Goal: Information Seeking & Learning: Learn about a topic

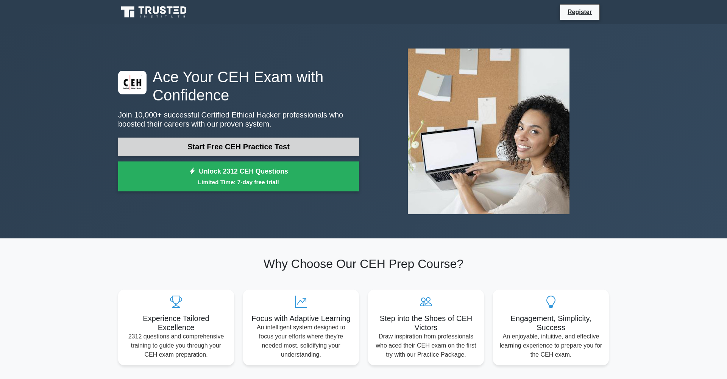
click at [295, 143] on link "Start Free CEH Practice Test" at bounding box center [238, 146] width 241 height 18
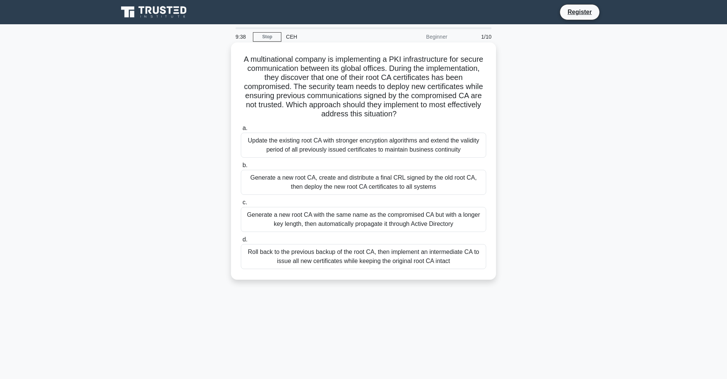
click at [410, 182] on div "Generate a new root CA, create and distribute a final CRL signed by the old roo…" at bounding box center [363, 182] width 245 height 25
click at [241, 168] on input "b. Generate a new root CA, create and distribute a final CRL signed by the old …" at bounding box center [241, 165] width 0 height 5
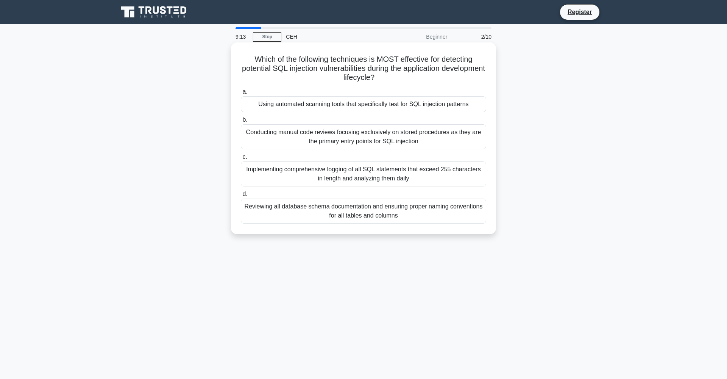
click at [405, 135] on div "Conducting manual code reviews focusing exclusively on stored procedures as the…" at bounding box center [363, 136] width 245 height 25
click at [241, 122] on input "b. Conducting manual code reviews focusing exclusively on stored procedures as …" at bounding box center [241, 119] width 0 height 5
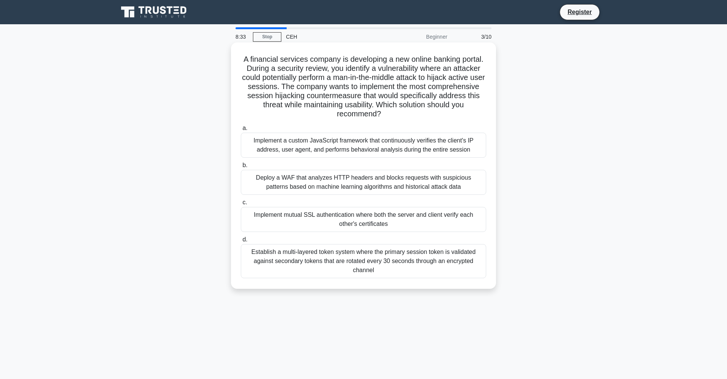
click at [400, 220] on div "Implement mutual SSL authentication where both the server and client verify eac…" at bounding box center [363, 219] width 245 height 25
click at [241, 205] on input "c. Implement mutual SSL authentication where both the server and client verify …" at bounding box center [241, 202] width 0 height 5
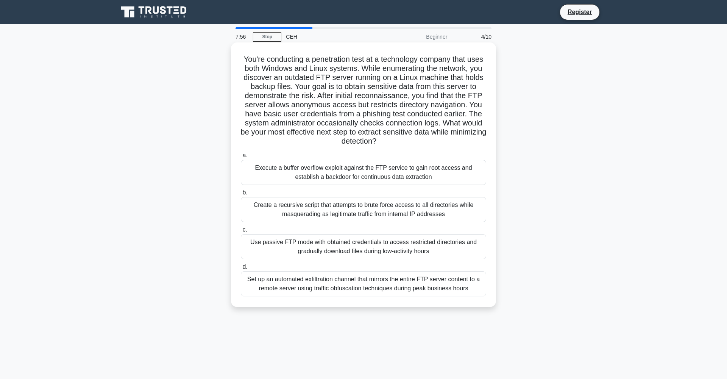
click at [399, 245] on div "Use passive FTP mode with obtained credentials to access restricted directories…" at bounding box center [363, 246] width 245 height 25
click at [241, 232] on input "c. Use passive FTP mode with obtained credentials to access restricted director…" at bounding box center [241, 229] width 0 height 5
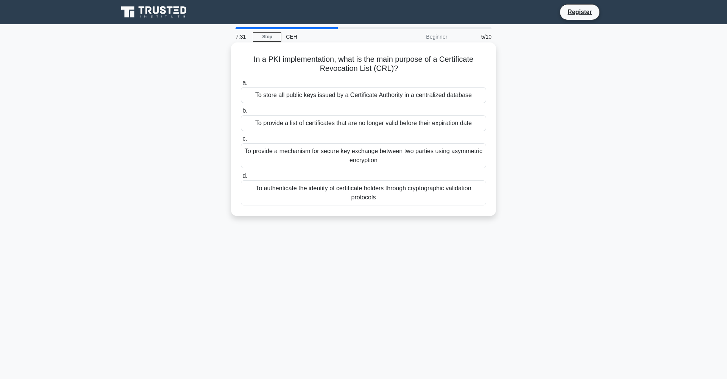
click at [397, 122] on div "To provide a list of certificates that are no longer valid before their expirat…" at bounding box center [363, 123] width 245 height 16
click at [241, 113] on input "b. To provide a list of certificates that are no longer valid before their expi…" at bounding box center [241, 110] width 0 height 5
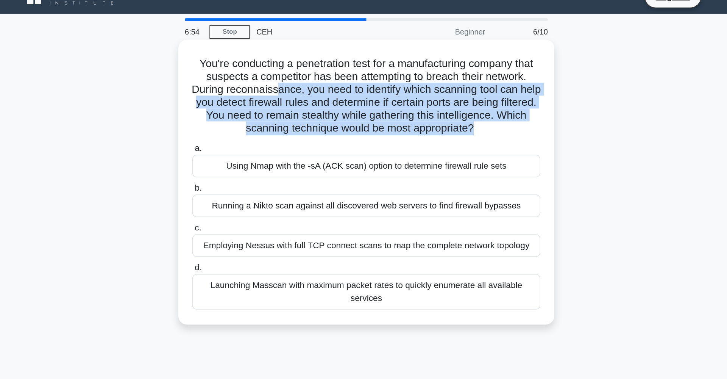
drag, startPoint x: 196, startPoint y: 64, endPoint x: 275, endPoint y: 98, distance: 85.8
click at [275, 98] on div "You're conducting a penetration test for a manufacturing company that suspects …" at bounding box center [363, 142] width 259 height 195
click at [284, 89] on h5 "You're conducting a penetration test for a manufacturing company that suspects …" at bounding box center [363, 82] width 247 height 55
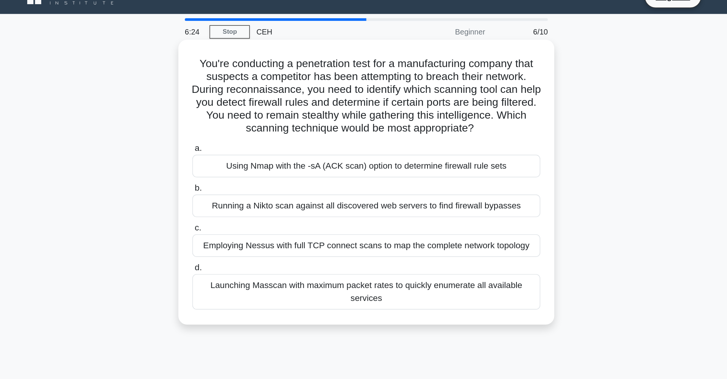
click at [333, 123] on div "Using Nmap with the -sA (ACK scan) option to determine firewall rule sets" at bounding box center [363, 131] width 245 height 16
click at [241, 117] on input "a. Using Nmap with the -sA (ACK scan) option to determine firewall rule sets" at bounding box center [241, 119] width 0 height 5
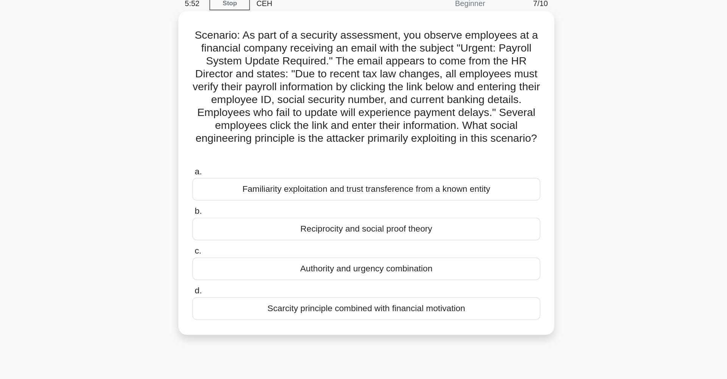
click at [262, 244] on div "Scarcity principle combined with financial motivation" at bounding box center [363, 252] width 245 height 16
click at [241, 237] on input "d. Scarcity principle combined with financial motivation" at bounding box center [241, 239] width 0 height 5
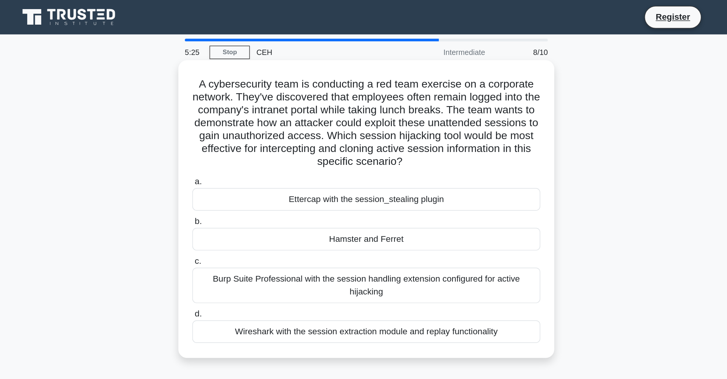
click at [273, 140] on div "Ettercap with the session_stealing plugin" at bounding box center [363, 140] width 245 height 16
click at [241, 131] on input "a. Ettercap with the session_stealing plugin" at bounding box center [241, 128] width 0 height 5
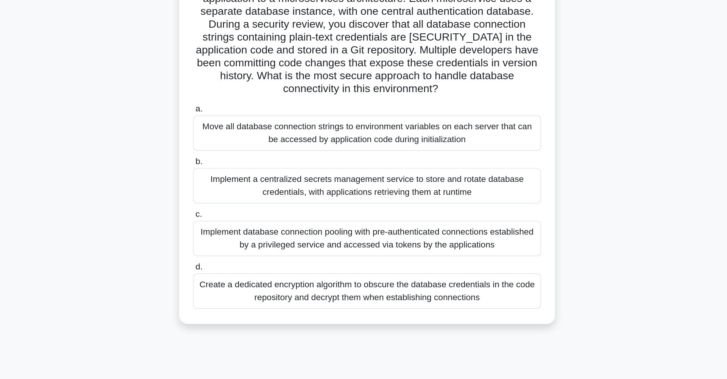
click at [296, 188] on div "Implement a centralized secrets management service to store and rotate database…" at bounding box center [363, 200] width 245 height 25
click at [241, 181] on input "b. Implement a centralized secrets management service to store and rotate datab…" at bounding box center [241, 183] width 0 height 5
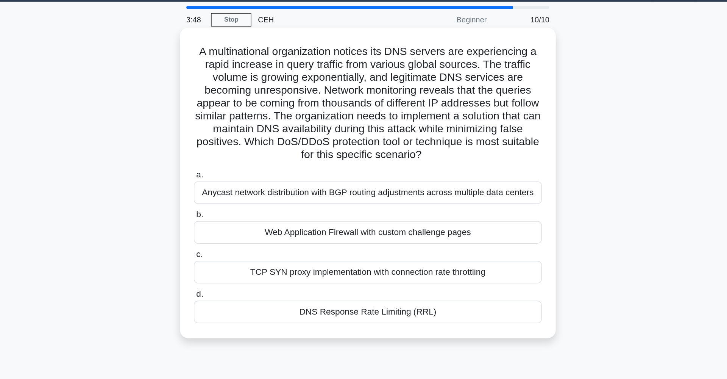
click at [282, 151] on div "Anycast network distribution with BGP routing adjustments across multiple data …" at bounding box center [363, 159] width 245 height 16
click at [241, 144] on input "a. Anycast network distribution with BGP routing adjustments across multiple da…" at bounding box center [241, 146] width 0 height 5
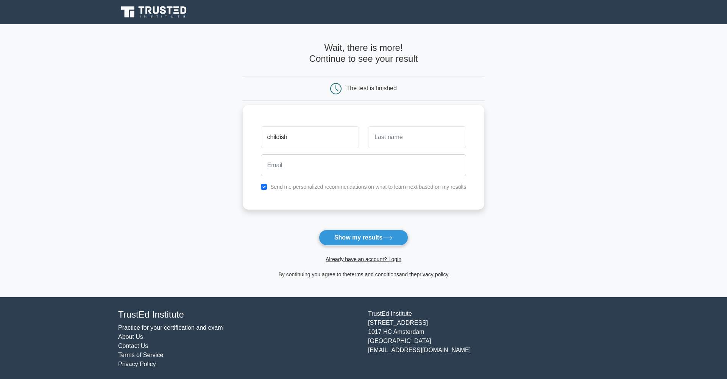
type input "childish"
type input "firmino"
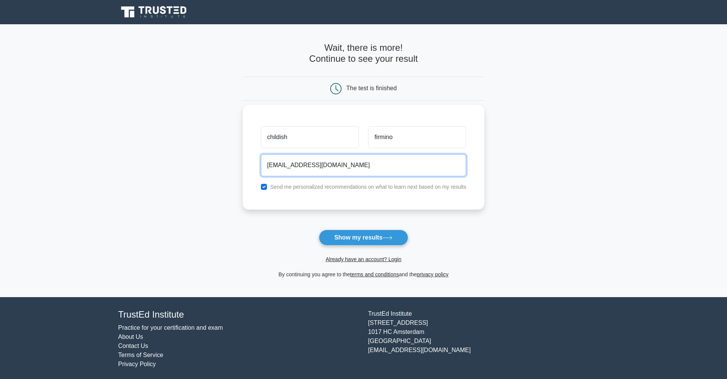
type input "[EMAIL_ADDRESS][DOMAIN_NAME]"
click at [301, 187] on label "Send me personalized recommendations on what to learn next based on my results" at bounding box center [368, 187] width 196 height 6
click at [263, 186] on input "checkbox" at bounding box center [264, 187] width 6 height 6
checkbox input "false"
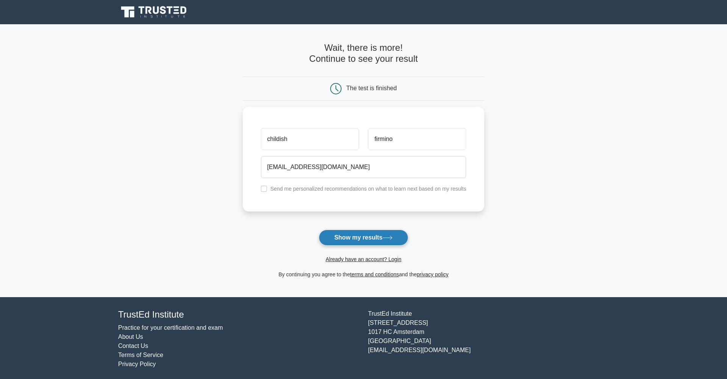
click at [369, 237] on button "Show my results" at bounding box center [363, 237] width 89 height 16
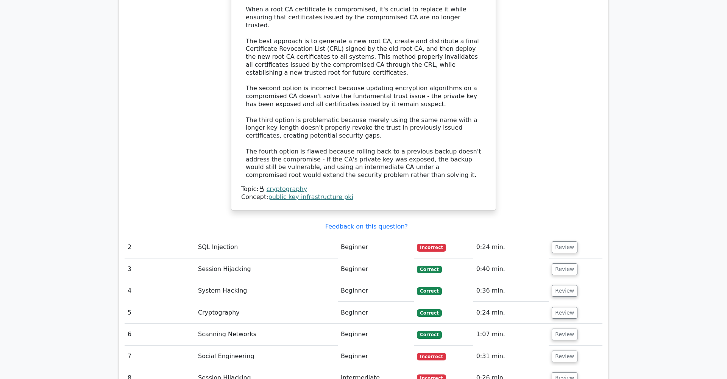
scroll to position [950, 0]
click at [562, 241] on button "Review" at bounding box center [565, 247] width 26 height 12
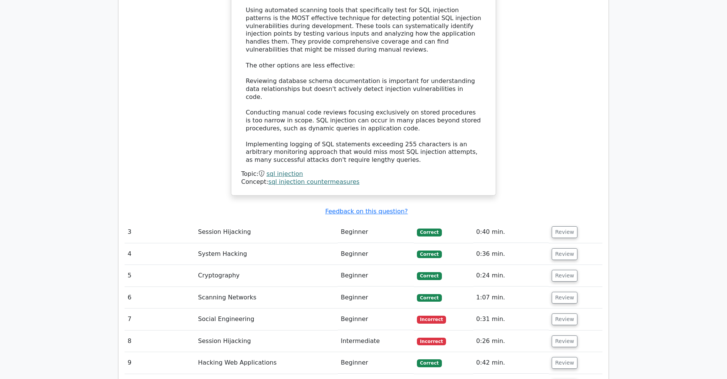
scroll to position [1425, 0]
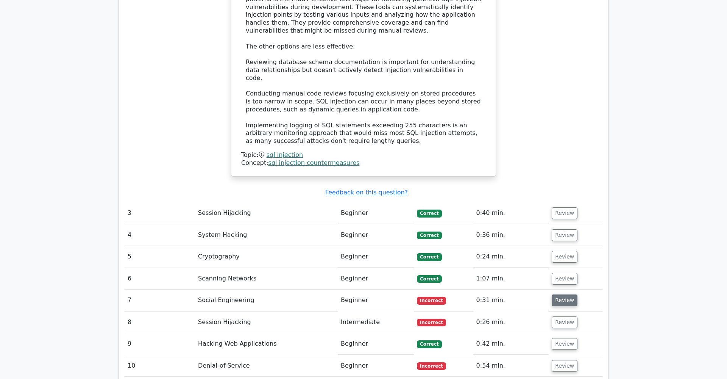
click at [563, 294] on button "Review" at bounding box center [565, 300] width 26 height 12
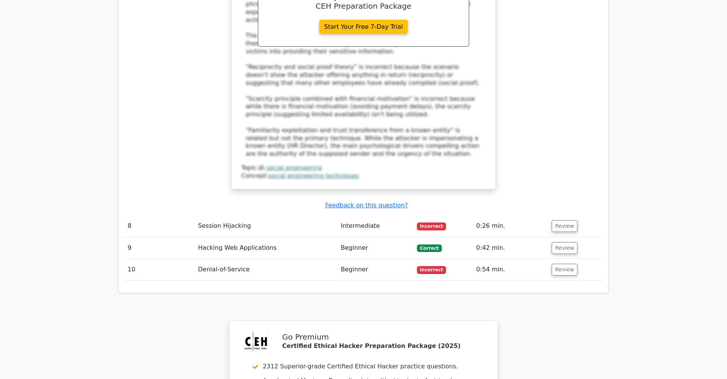
scroll to position [2055, 0]
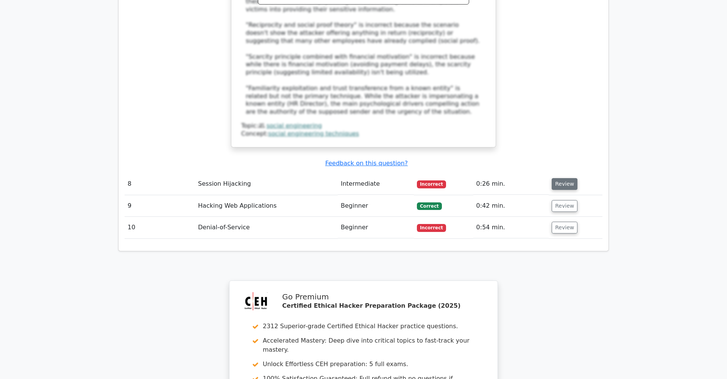
click at [563, 178] on button "Review" at bounding box center [565, 184] width 26 height 12
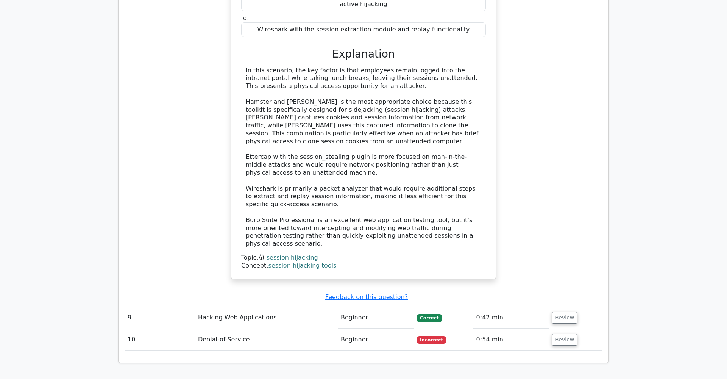
scroll to position [2499, 0]
